Goal: Task Accomplishment & Management: Manage account settings

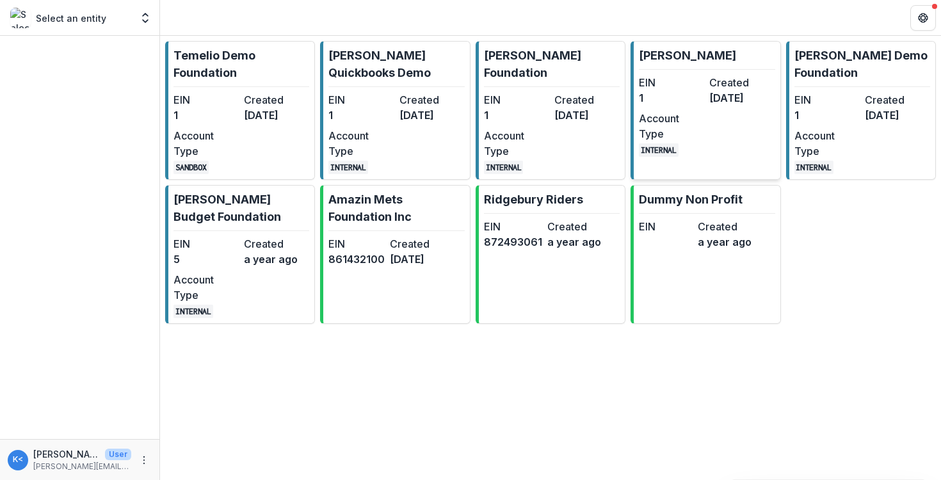
click at [668, 91] on dd "1" at bounding box center [671, 97] width 65 height 15
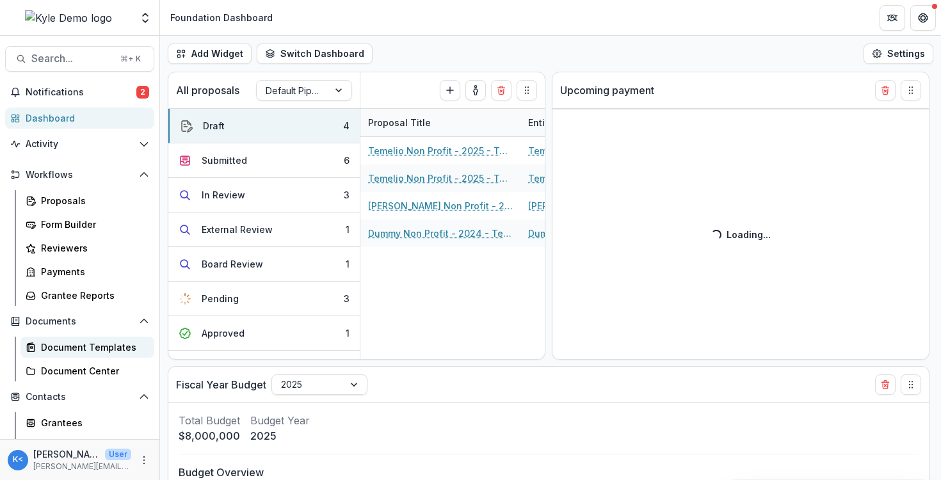
scroll to position [141, 0]
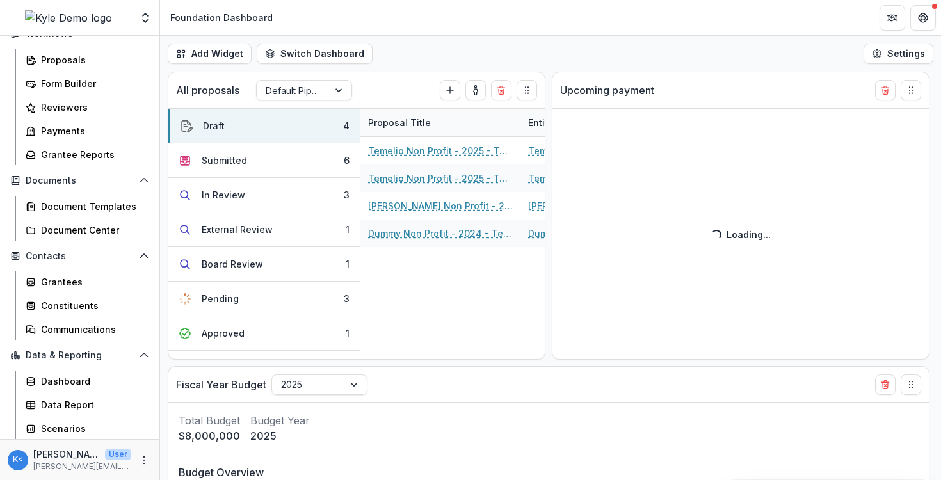
select select "******"
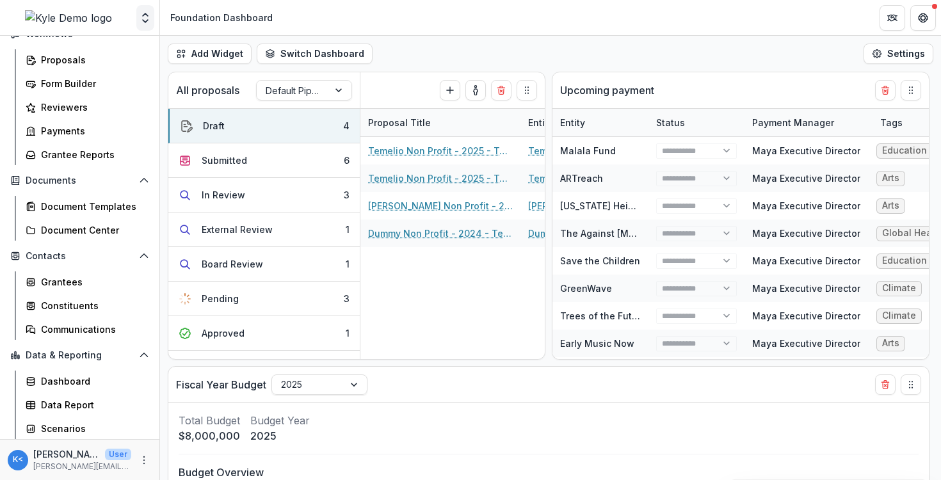
click at [141, 17] on icon "Open entity switcher" at bounding box center [145, 18] width 13 height 13
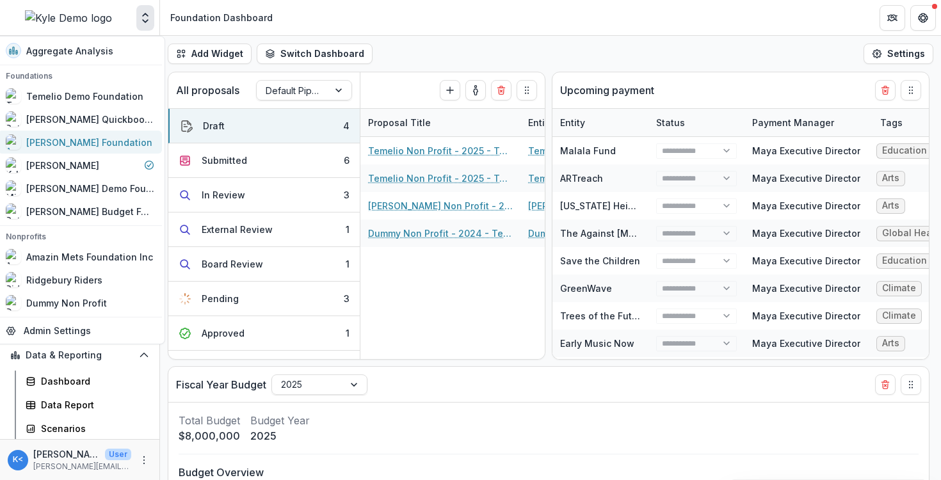
click at [101, 139] on div "[PERSON_NAME] Foundation" at bounding box center [89, 142] width 126 height 13
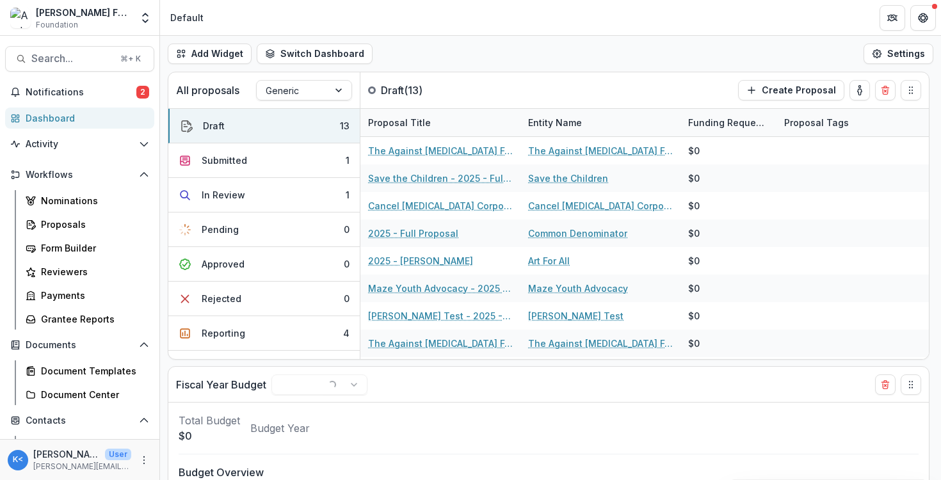
scroll to position [212, 0]
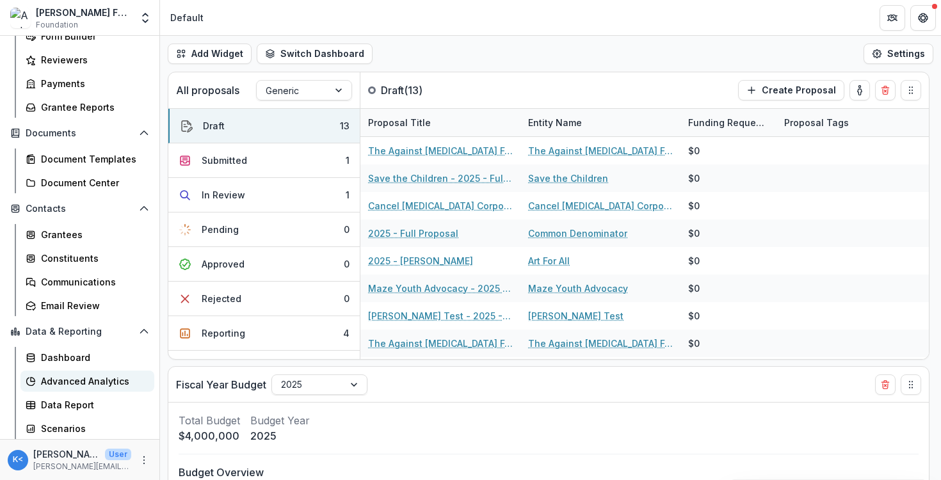
click at [86, 384] on div "Advanced Analytics" at bounding box center [92, 381] width 103 height 13
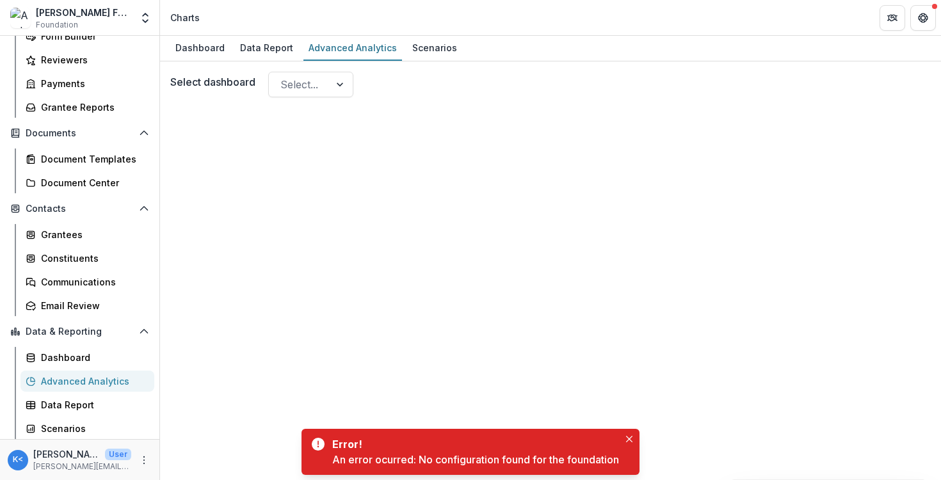
click at [103, 381] on div "Advanced Analytics" at bounding box center [92, 381] width 103 height 13
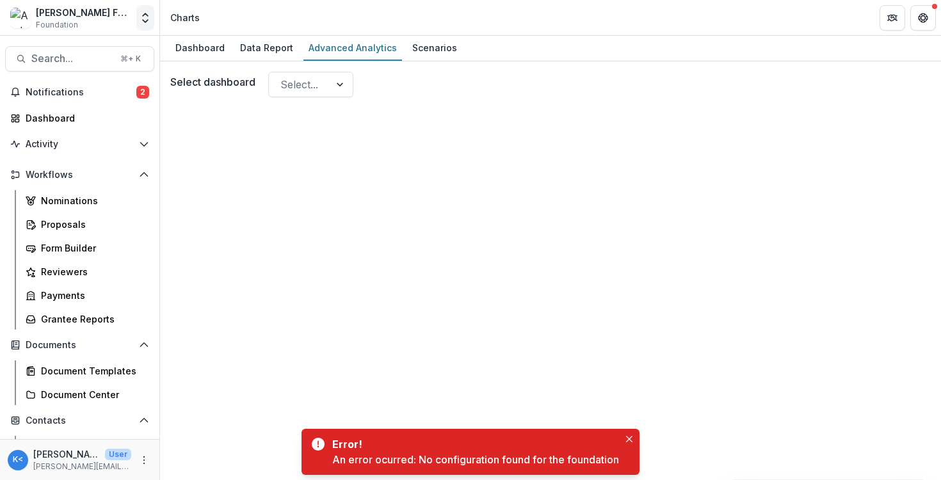
click at [140, 22] on icon "Open entity switcher" at bounding box center [145, 18] width 13 height 13
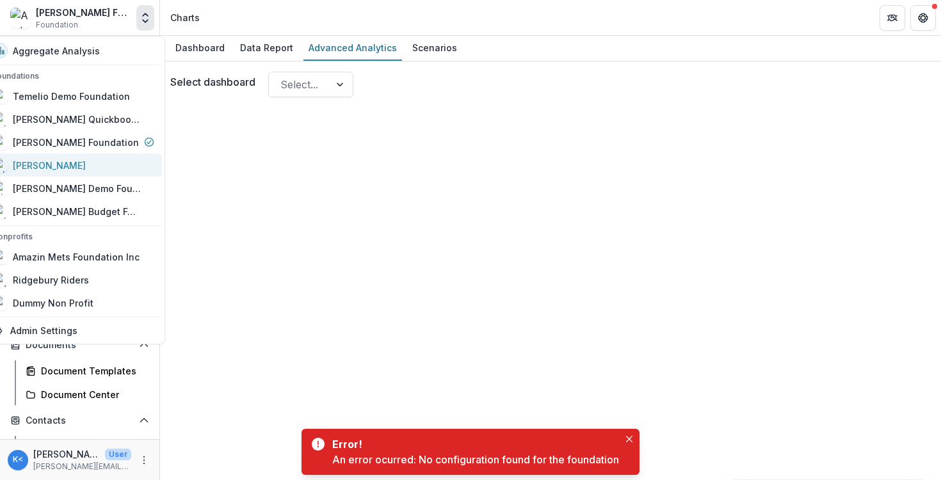
click at [78, 161] on div "[PERSON_NAME]" at bounding box center [73, 165] width 162 height 15
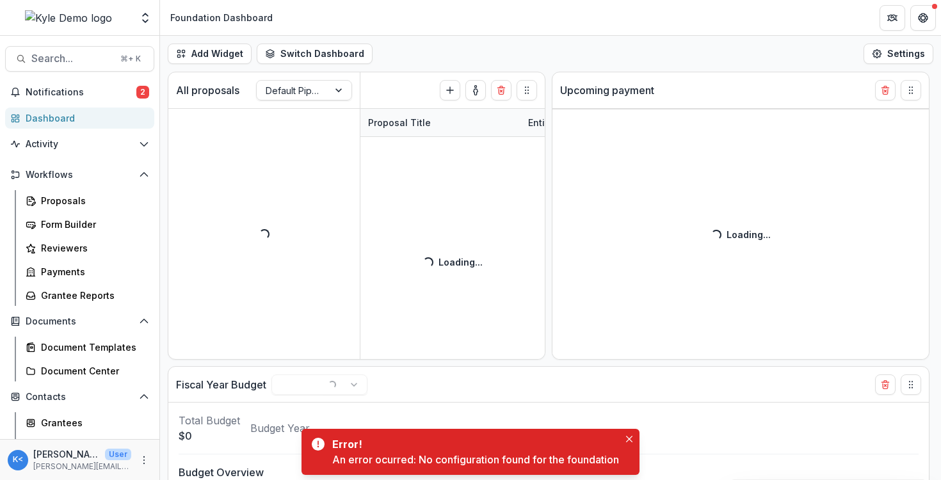
select select "******"
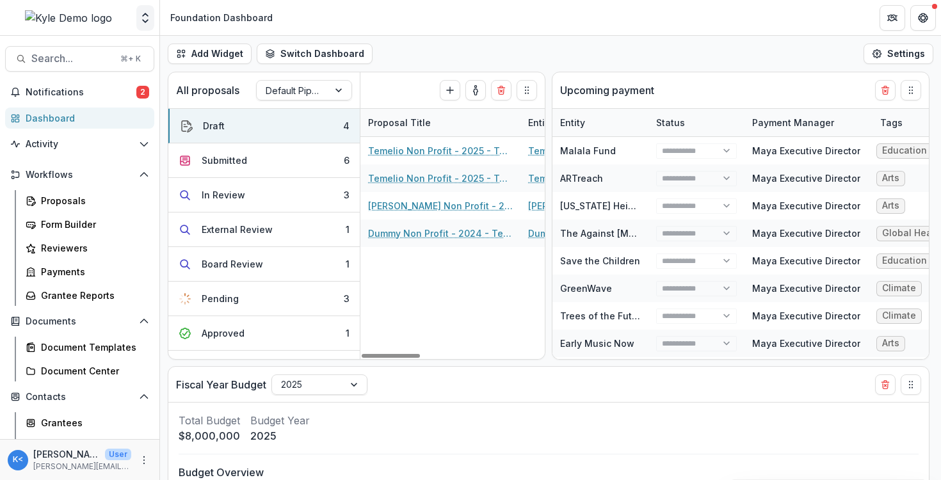
click at [145, 24] on button "Open entity switcher" at bounding box center [145, 18] width 18 height 26
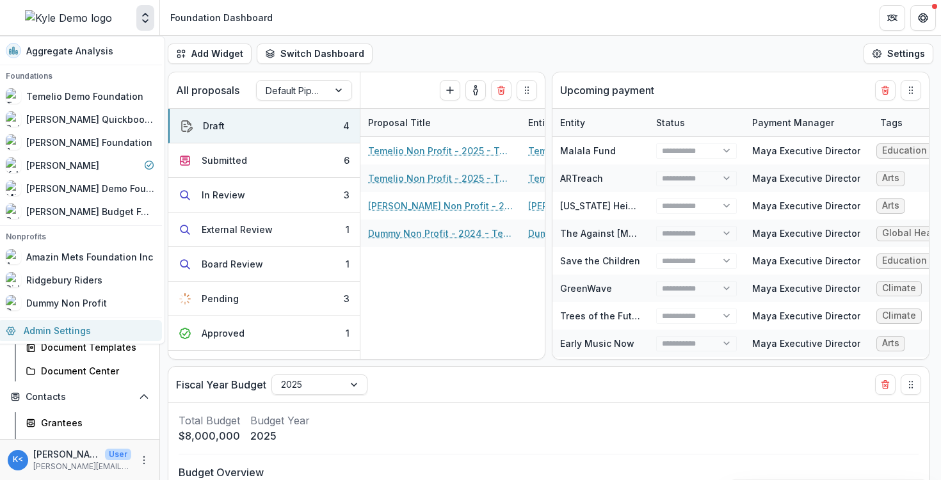
click at [99, 321] on link "Admin Settings" at bounding box center [80, 330] width 164 height 21
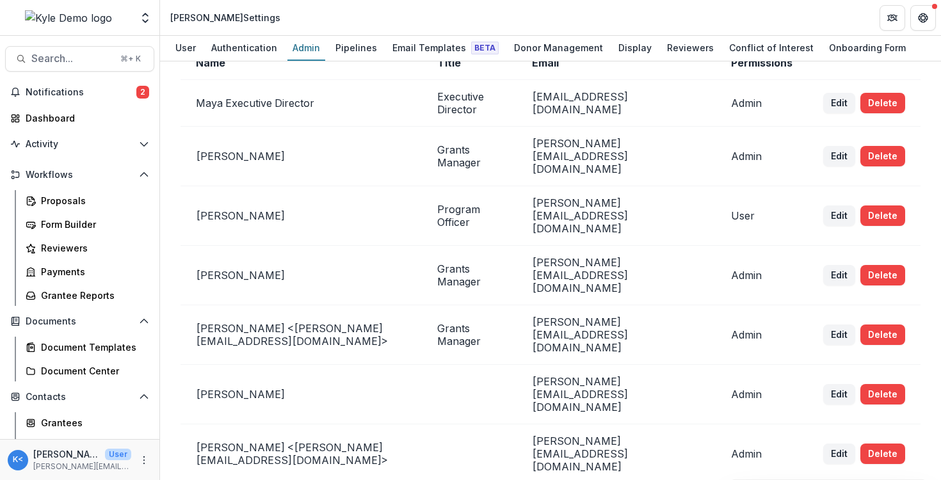
scroll to position [71, 0]
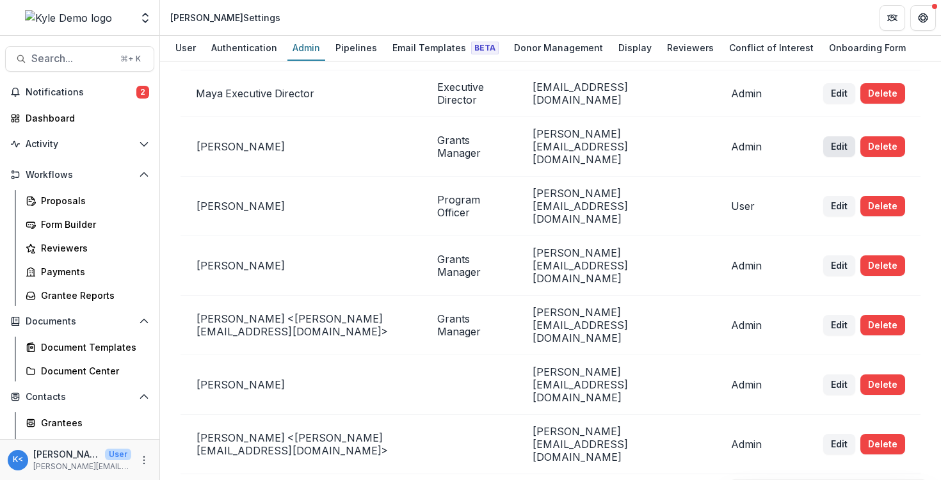
click at [831, 138] on button "Edit" at bounding box center [839, 146] width 32 height 20
select select "*****"
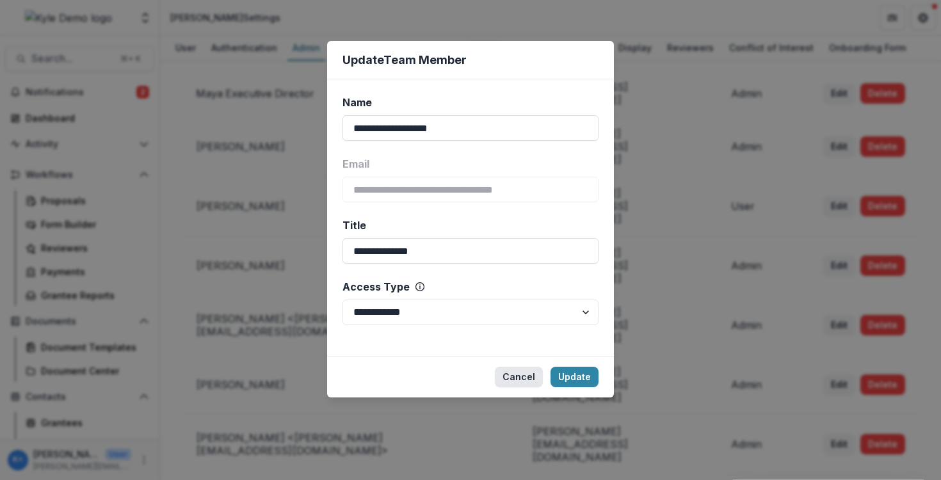
click at [518, 376] on button "Cancel" at bounding box center [519, 377] width 48 height 20
